Goal: Task Accomplishment & Management: Use online tool/utility

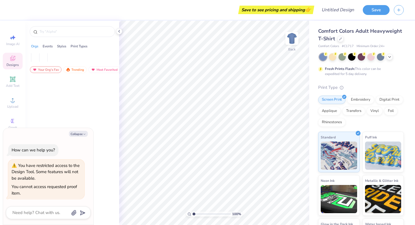
type textarea "x"
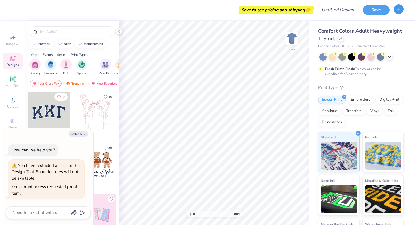
click at [396, 12] on button "button" at bounding box center [398, 9] width 10 height 10
type textarea "x"
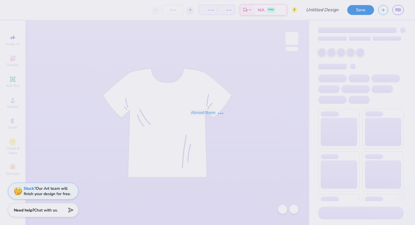
type input "delta zeta philo draft 2025"
type input "250"
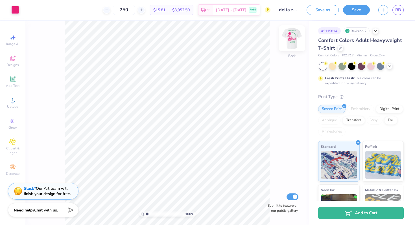
click at [292, 39] on img at bounding box center [291, 38] width 23 height 23
click at [291, 39] on img at bounding box center [291, 38] width 23 height 23
